Goal: Obtain resource: Obtain resource

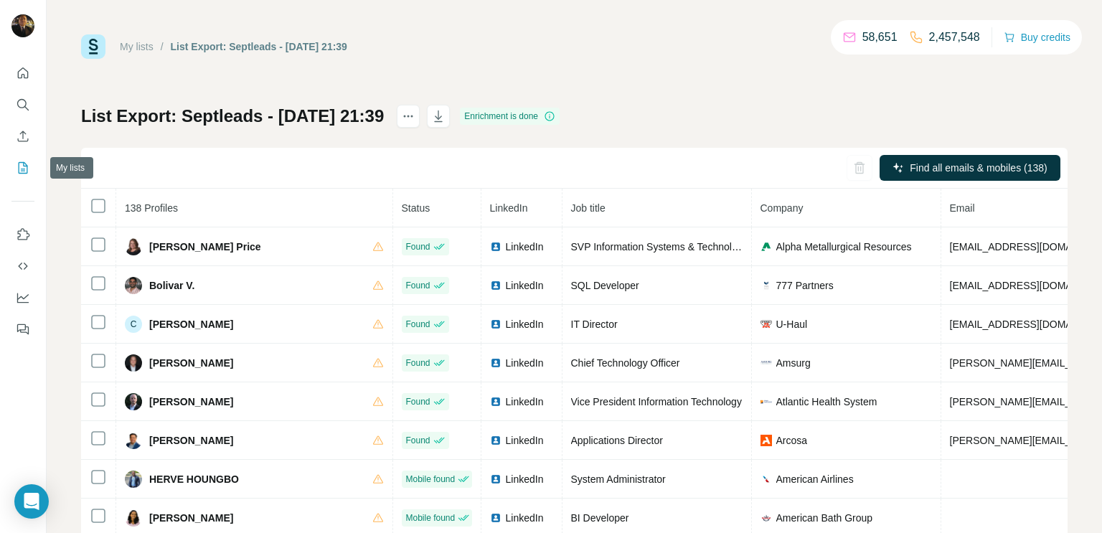
click at [22, 167] on icon "My lists" at bounding box center [23, 168] width 14 height 14
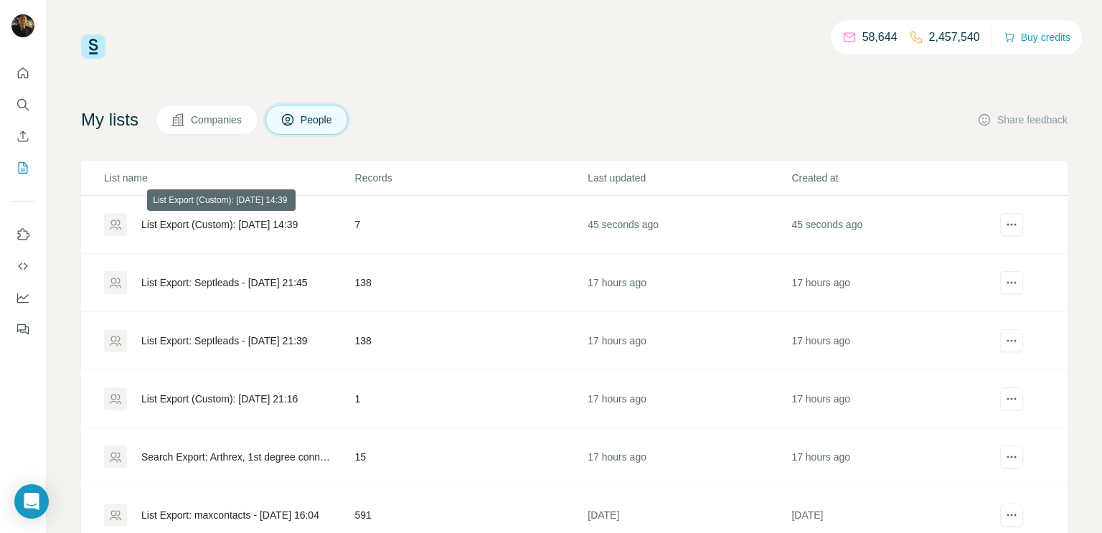
click at [288, 224] on div "List Export (Custom): [DATE] 14:39" at bounding box center [219, 224] width 156 height 14
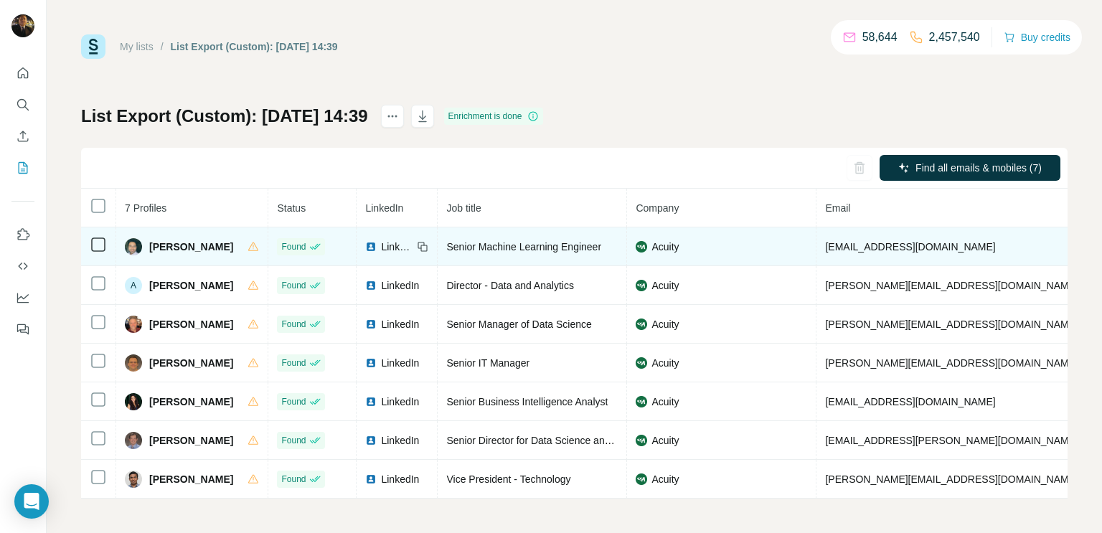
scroll to position [2, 0]
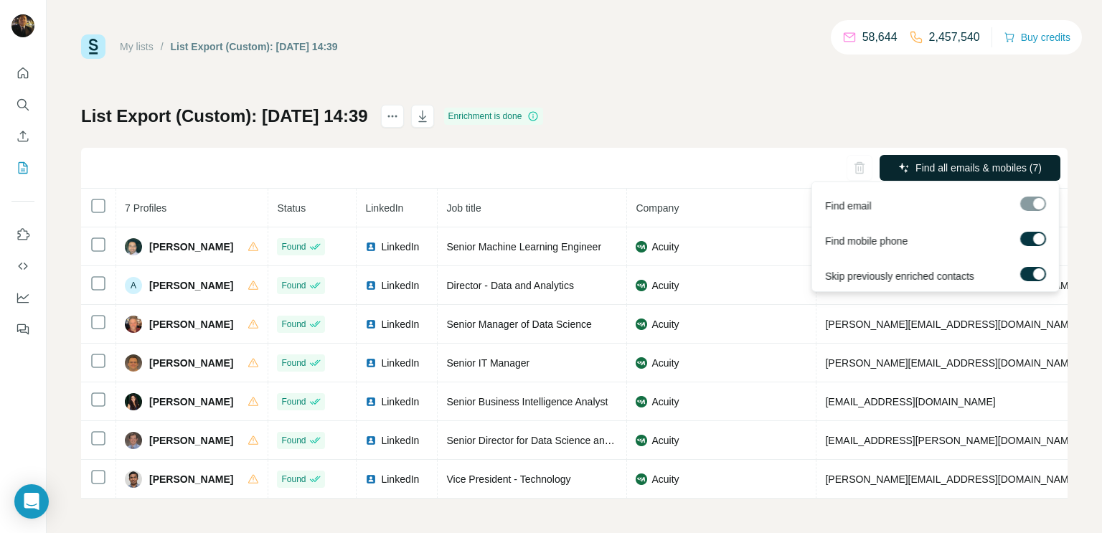
click at [906, 166] on button "Find all emails & mobiles (7)" at bounding box center [969, 168] width 181 height 26
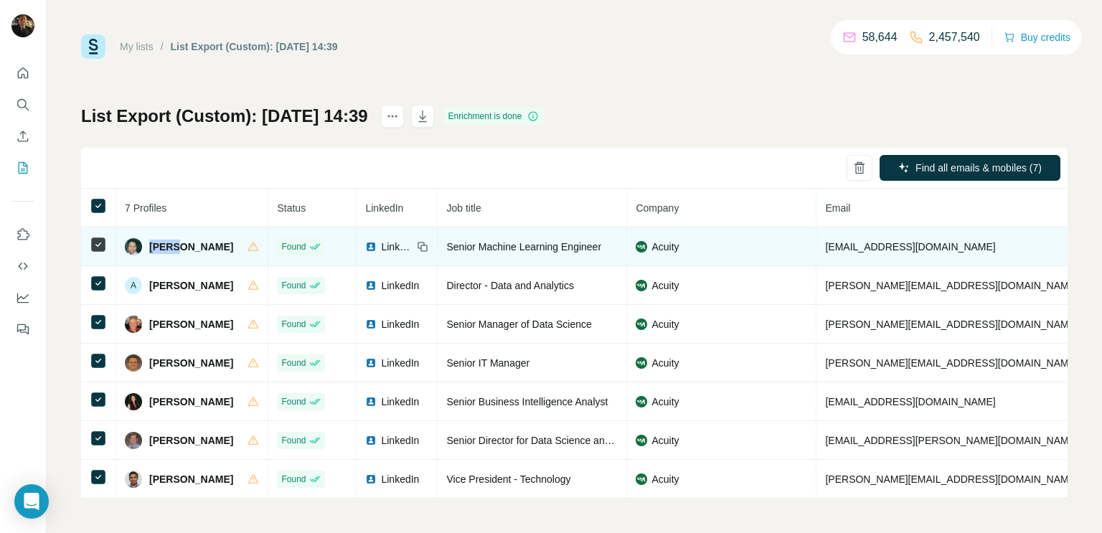
click at [537, 159] on div "Find all emails & mobiles (7) 7 Profiles Status LinkedIn Job title Company Emai…" at bounding box center [574, 323] width 986 height 351
click at [212, 247] on span "[PERSON_NAME]" at bounding box center [191, 247] width 84 height 14
drag, startPoint x: 150, startPoint y: 244, endPoint x: 228, endPoint y: 244, distance: 78.2
click at [228, 244] on span "[PERSON_NAME]" at bounding box center [191, 247] width 84 height 14
copy span "[PERSON_NAME]"
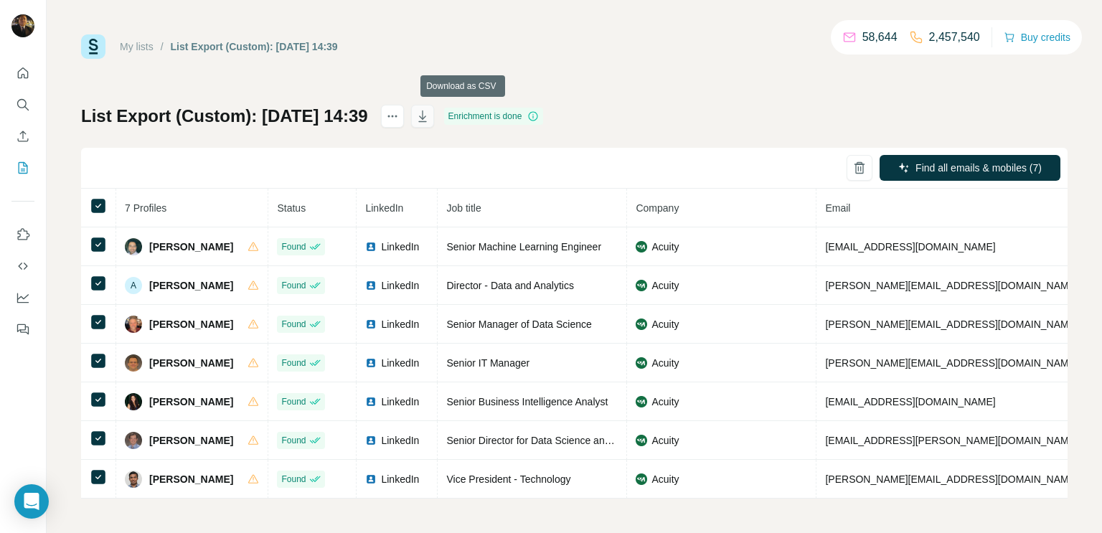
click at [426, 115] on icon "button" at bounding box center [422, 115] width 8 height 11
click at [22, 166] on icon "My lists" at bounding box center [23, 168] width 14 height 14
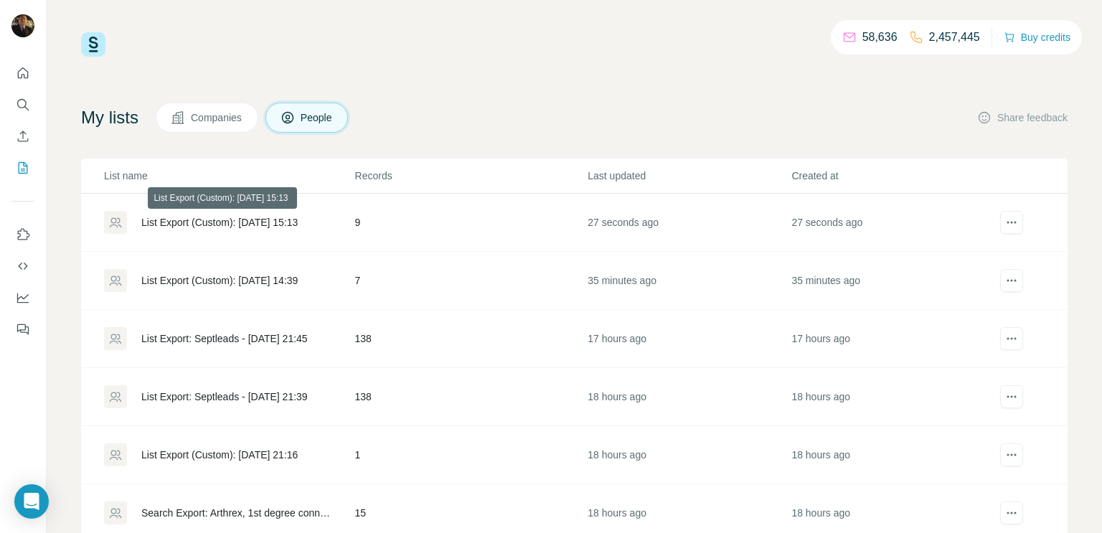
click at [160, 221] on div "List Export (Custom): [DATE] 15:13" at bounding box center [219, 222] width 156 height 14
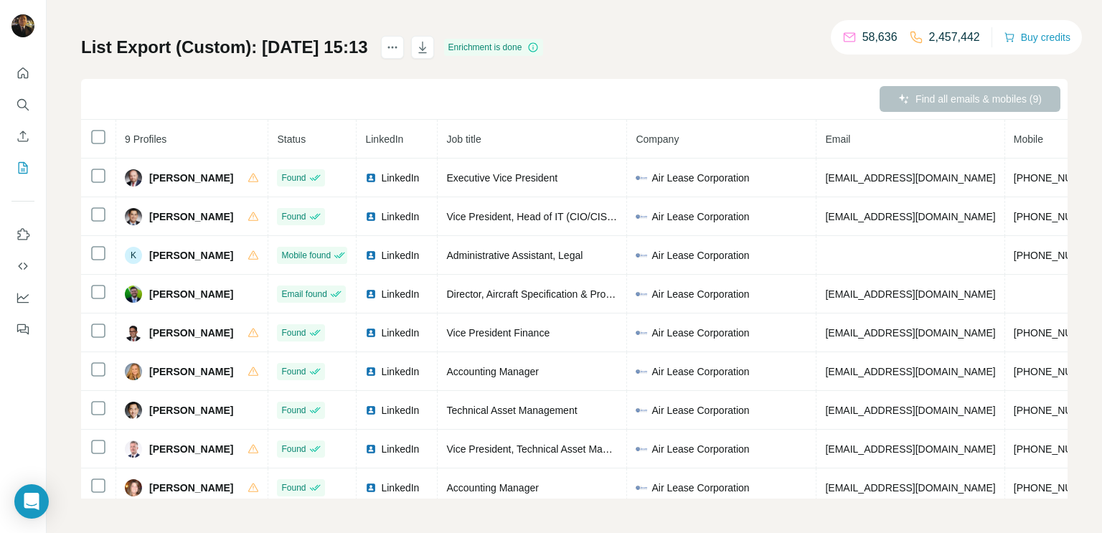
click at [508, 44] on div "Enrichment is done" at bounding box center [494, 47] width 100 height 17
click at [430, 47] on icon "button" at bounding box center [422, 47] width 14 height 14
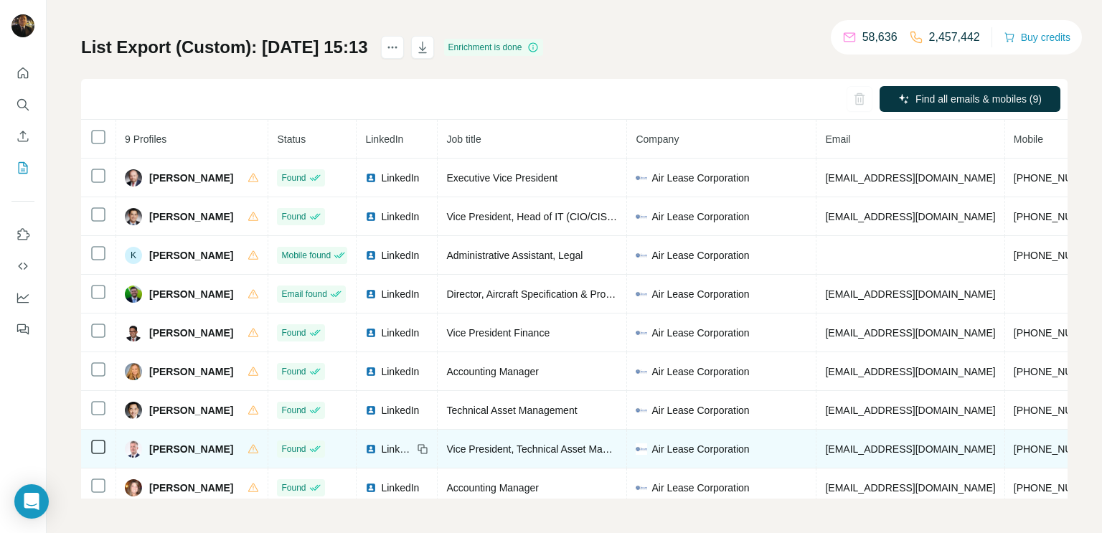
click at [203, 455] on span "[PERSON_NAME]" at bounding box center [191, 449] width 84 height 14
drag, startPoint x: 818, startPoint y: 451, endPoint x: 866, endPoint y: 450, distance: 48.1
click at [866, 450] on span "[EMAIL_ADDRESS][DOMAIN_NAME]" at bounding box center [910, 448] width 170 height 11
copy span "[PERSON_NAME]"
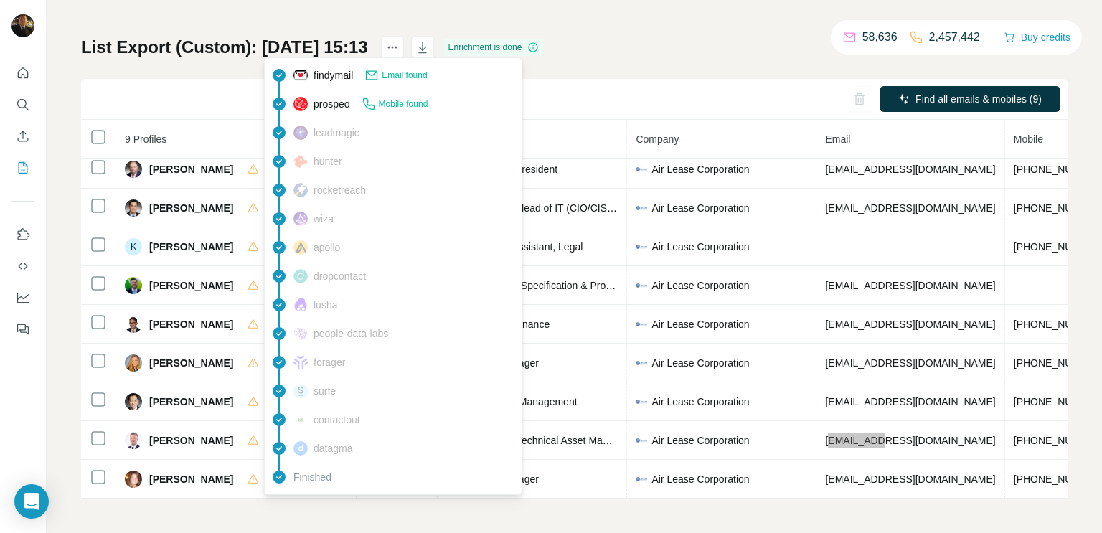
scroll to position [11, 0]
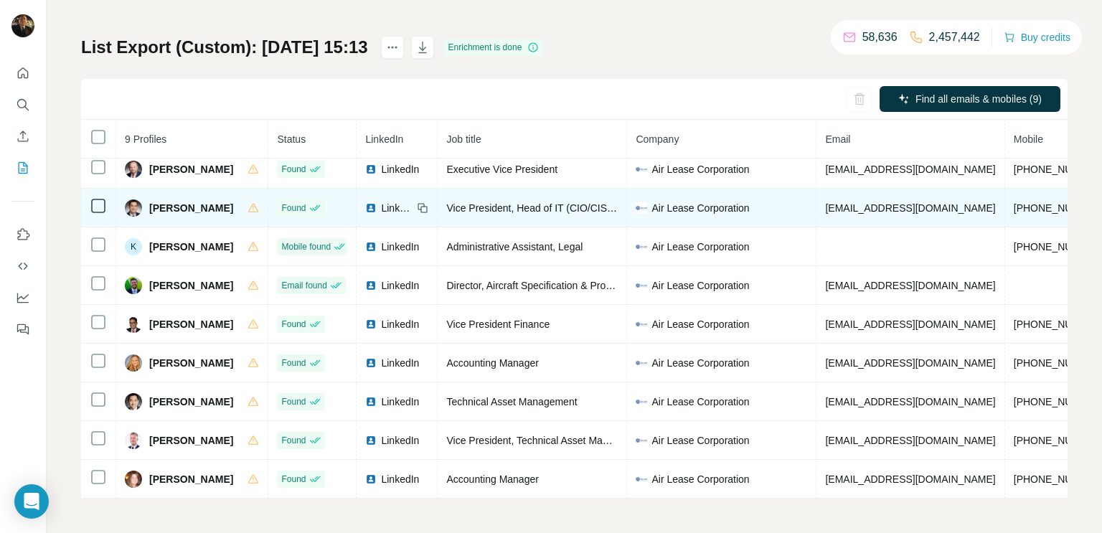
click at [171, 205] on span "[PERSON_NAME]" at bounding box center [191, 208] width 84 height 14
